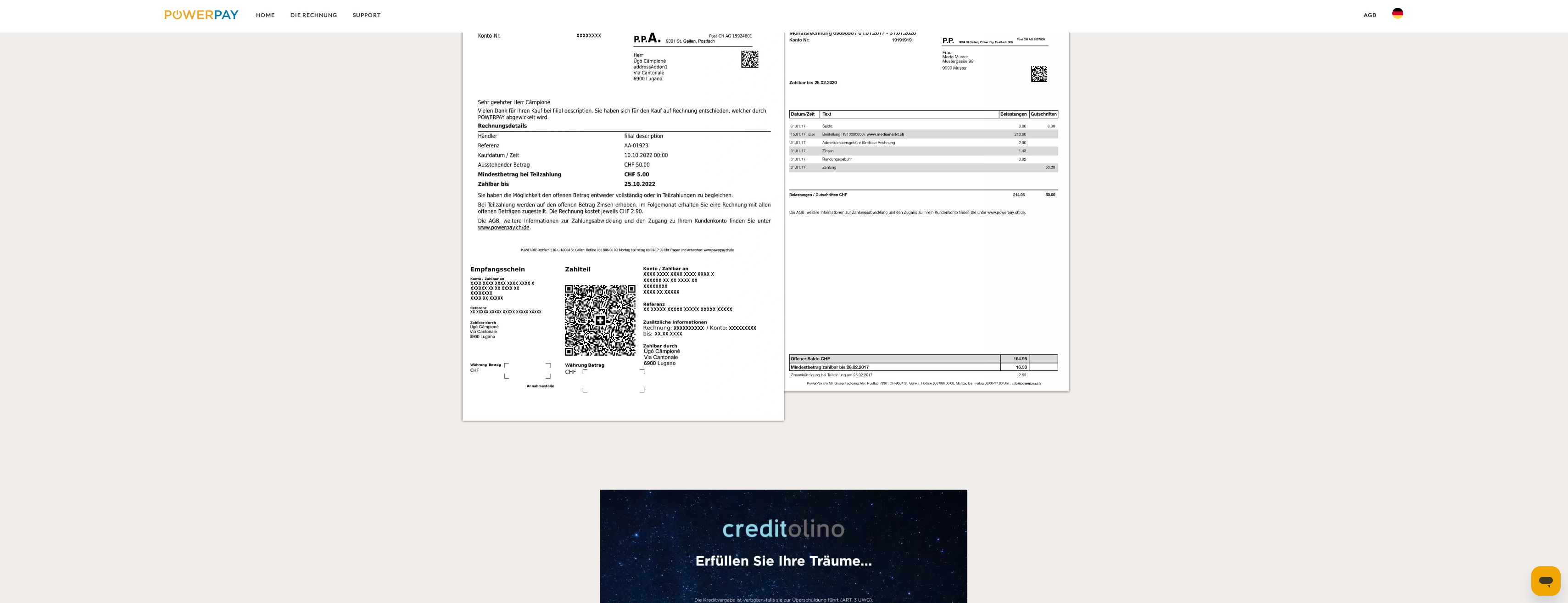
scroll to position [688, 0]
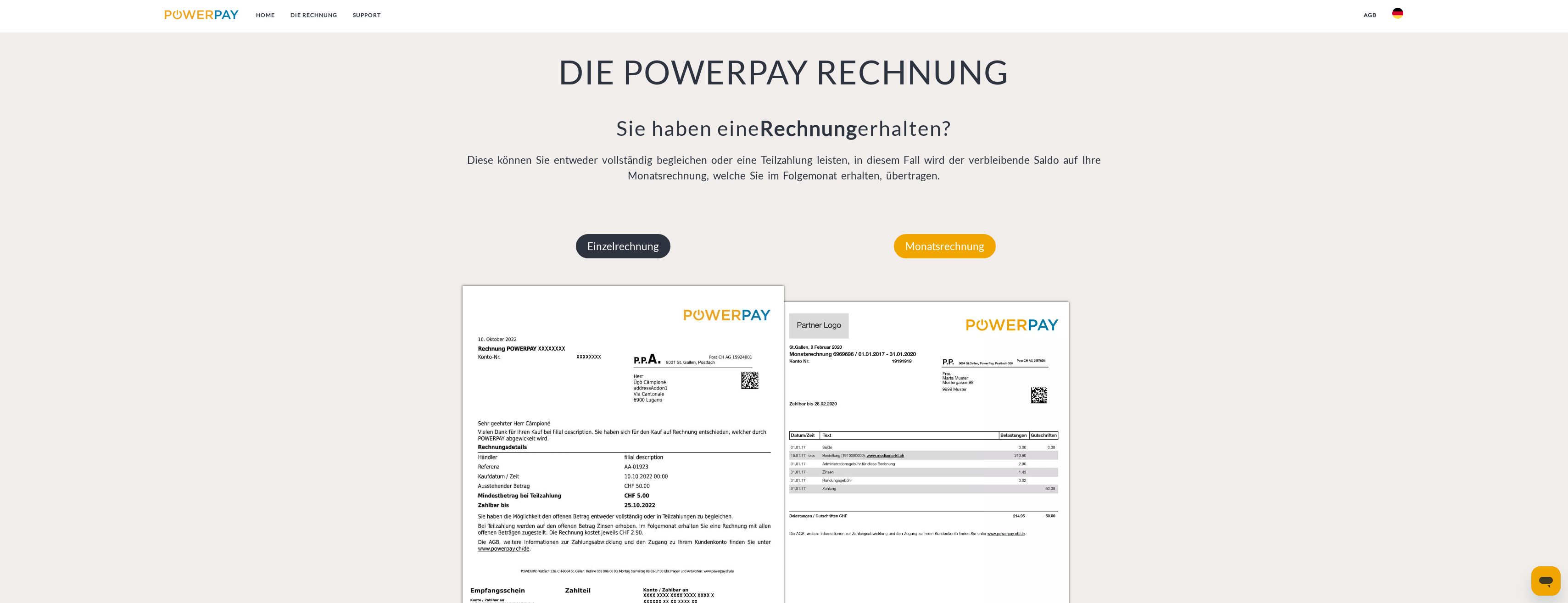
click at [625, 245] on p "Einzelrechnung" at bounding box center [623, 246] width 94 height 25
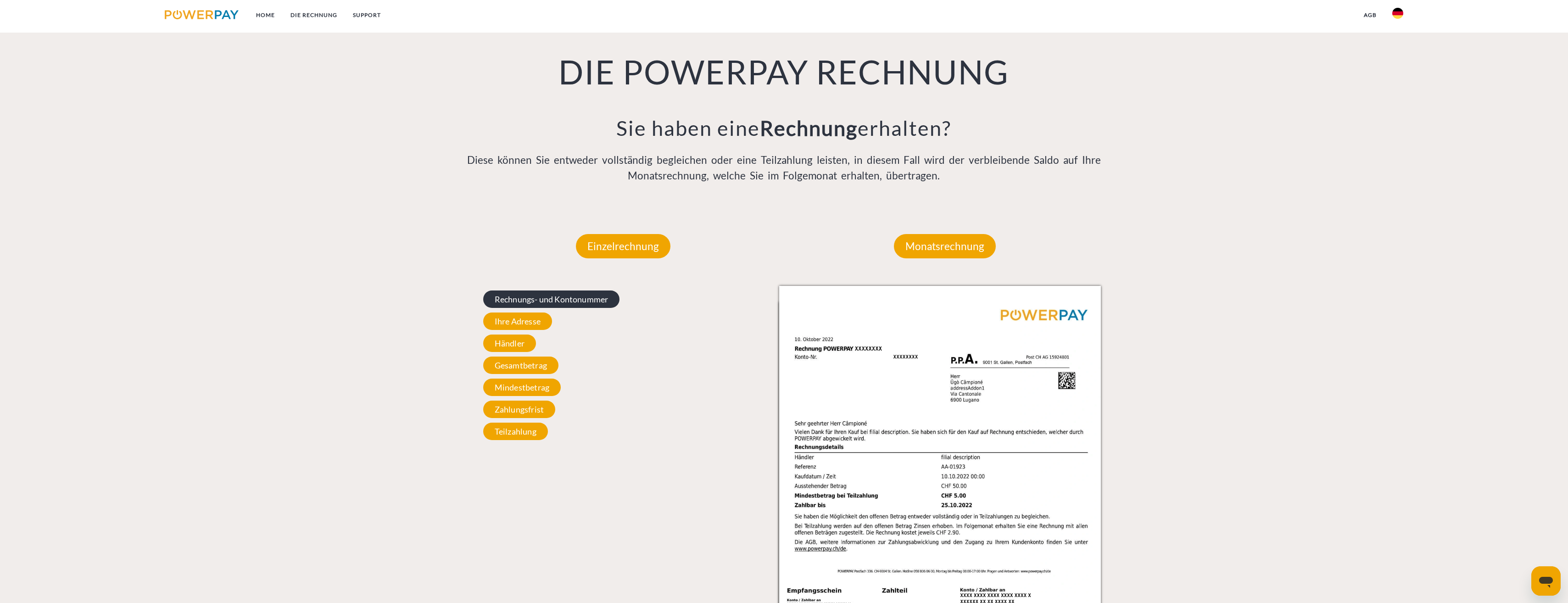
click at [579, 300] on span "Rechnungs- und Kontonummer" at bounding box center [551, 299] width 137 height 18
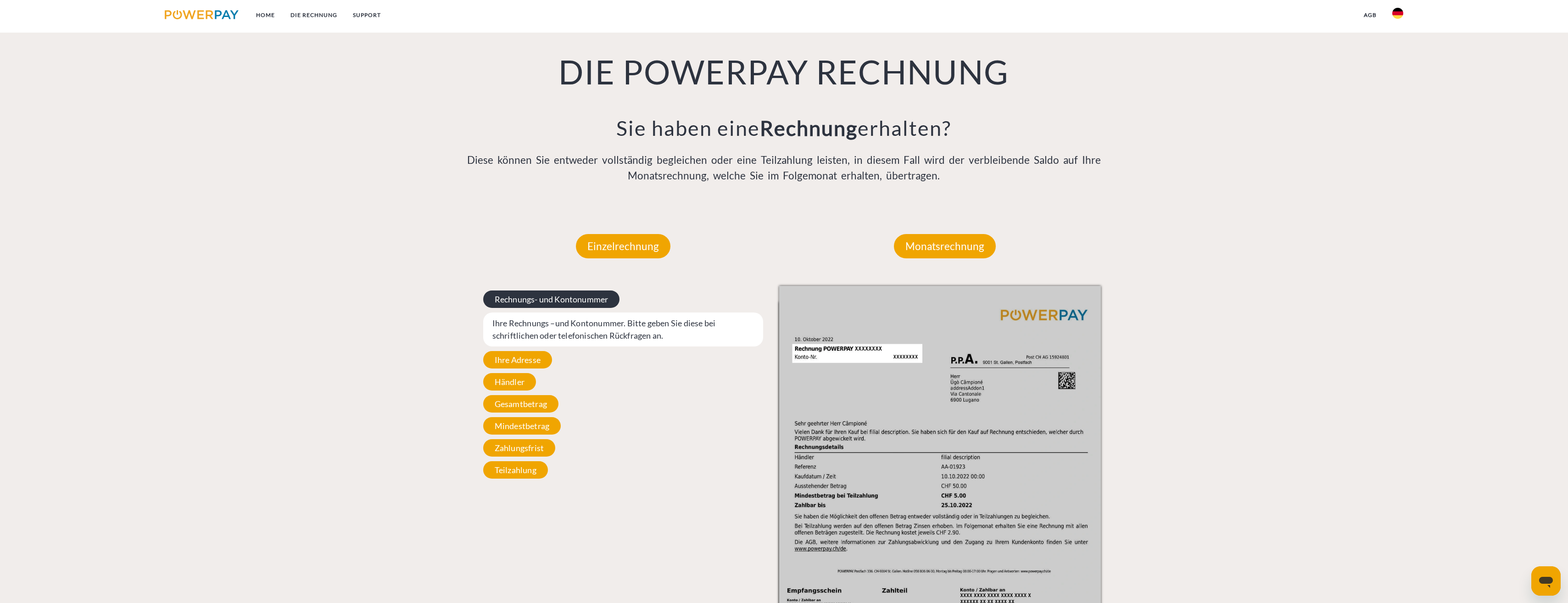
click at [601, 301] on span "Rechnungs- und Kontonummer" at bounding box center [551, 299] width 137 height 18
click at [853, 181] on p "Diese können Sie entweder vollständig begleichen oder eine Teilzahlung leisten,…" at bounding box center [784, 167] width 643 height 31
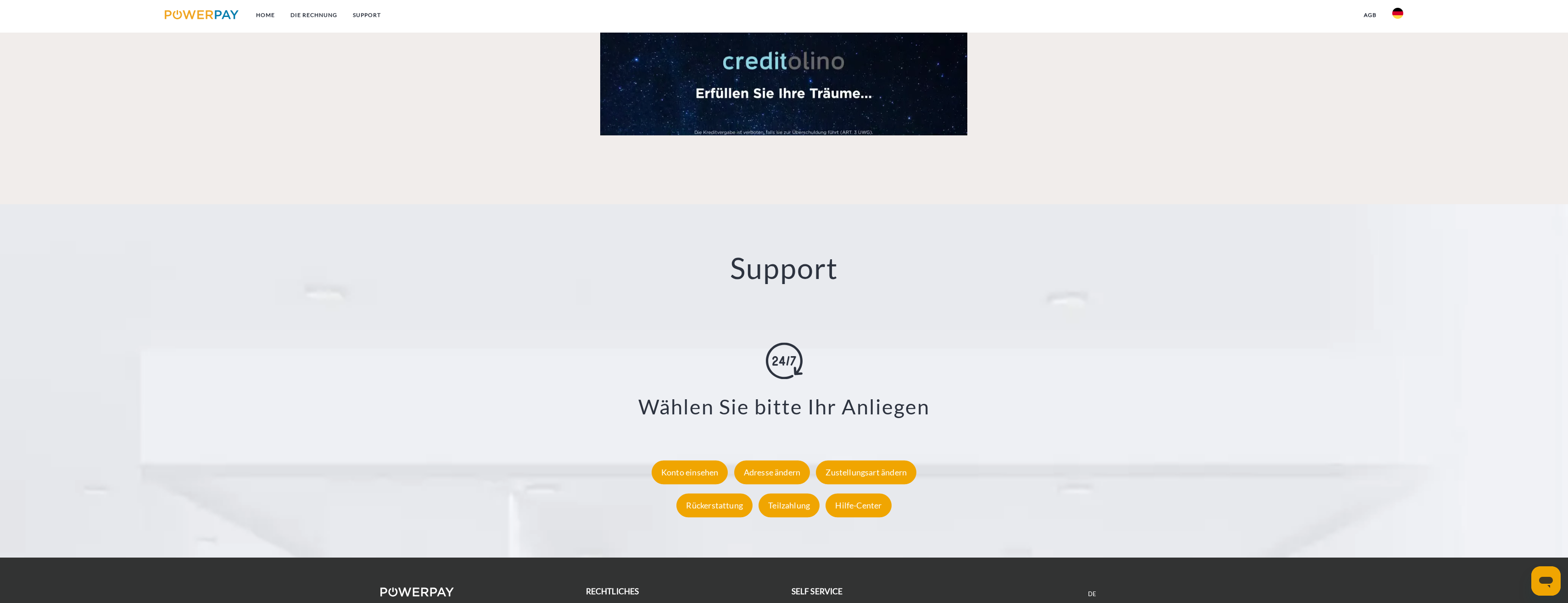
scroll to position [1589, 0]
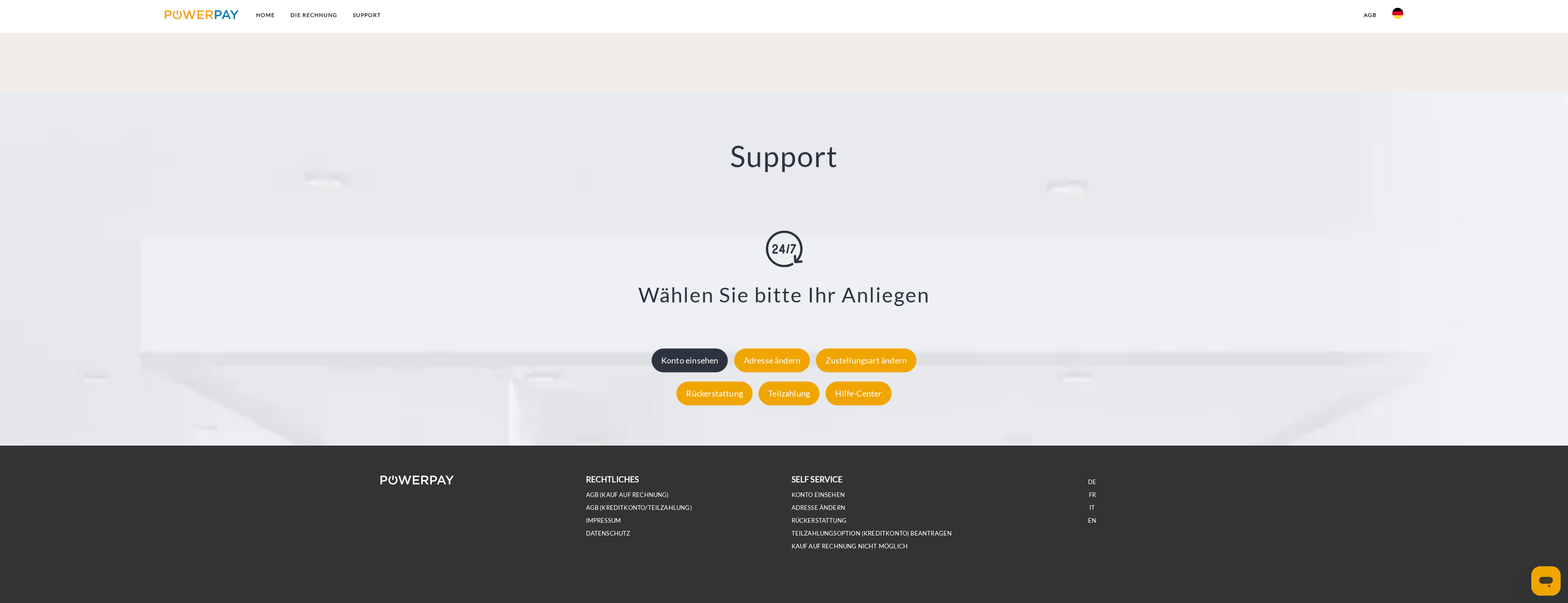
click at [691, 368] on div "Konto einsehen" at bounding box center [690, 360] width 77 height 24
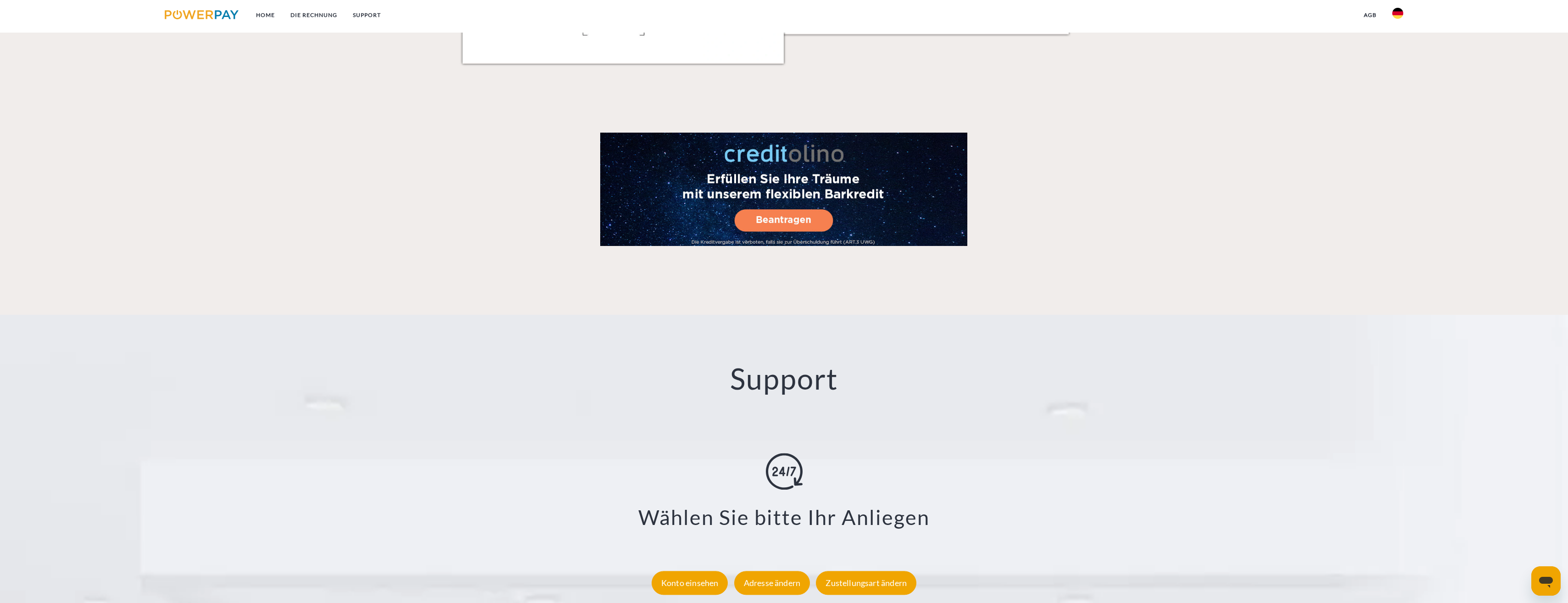
scroll to position [1589, 0]
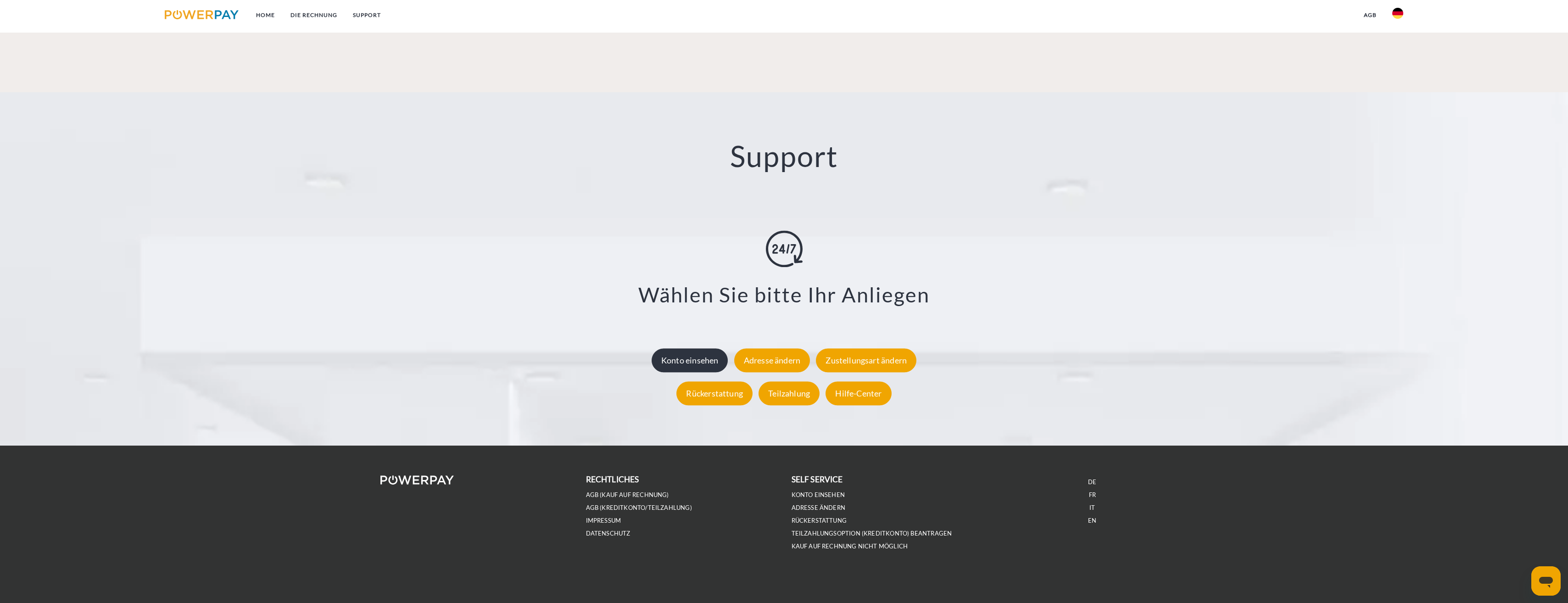
click at [698, 364] on div "Konto einsehen" at bounding box center [690, 360] width 77 height 24
